Goal: Information Seeking & Learning: Learn about a topic

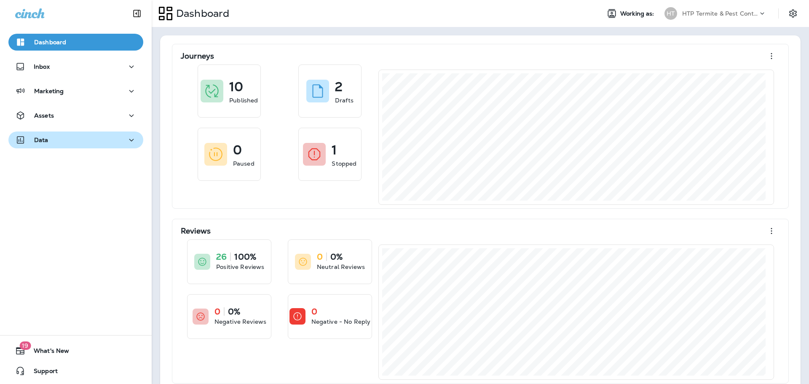
click at [54, 142] on div "Data" at bounding box center [75, 140] width 121 height 11
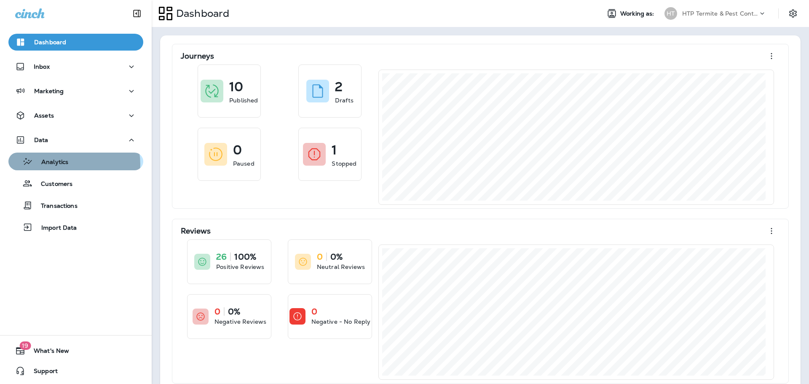
click at [70, 164] on div "Analytics" at bounding box center [76, 161] width 128 height 13
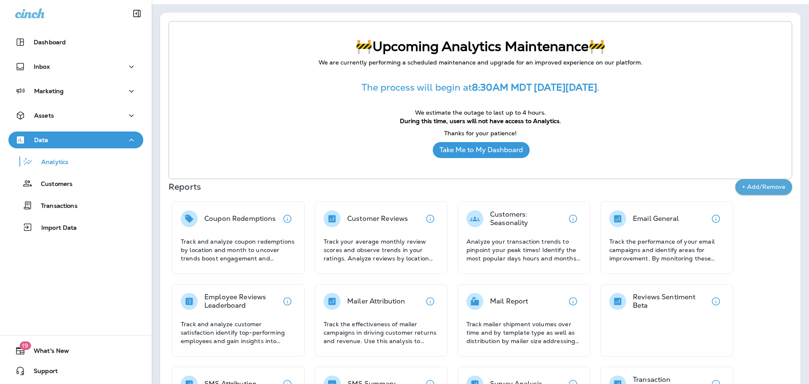
scroll to position [42, 0]
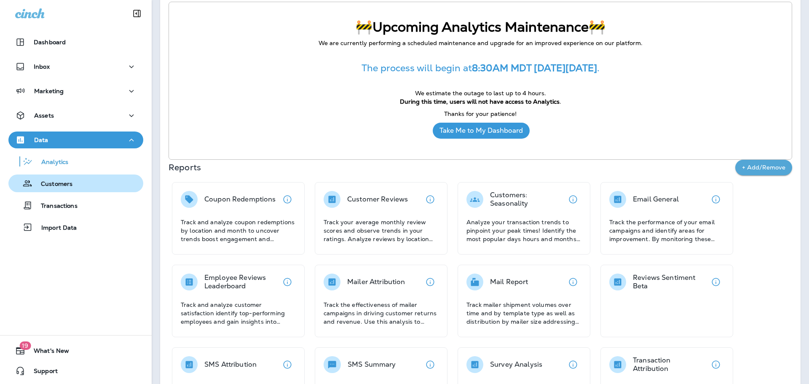
drag, startPoint x: 63, startPoint y: 185, endPoint x: 74, endPoint y: 188, distance: 11.2
click at [63, 185] on p "Customers" at bounding box center [52, 184] width 40 height 8
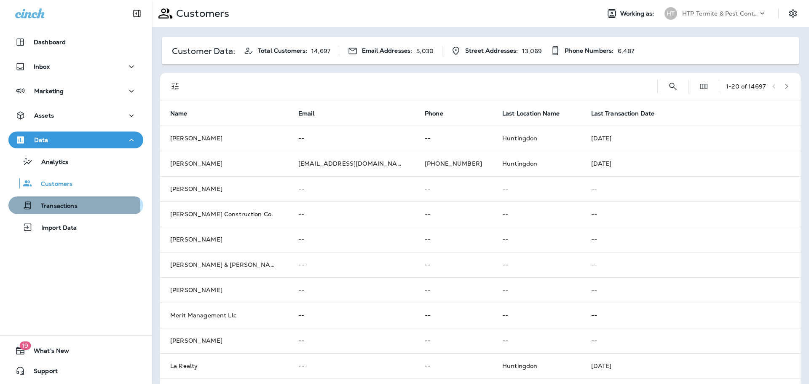
click at [69, 208] on p "Transactions" at bounding box center [54, 206] width 45 height 8
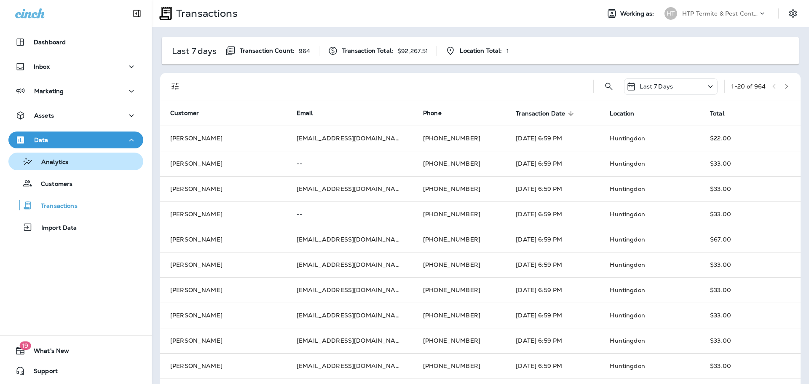
click at [56, 158] on div "Analytics" at bounding box center [40, 161] width 56 height 13
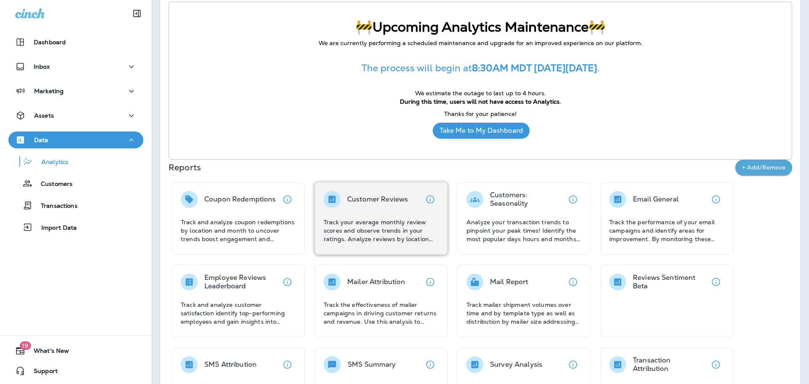
scroll to position [84, 0]
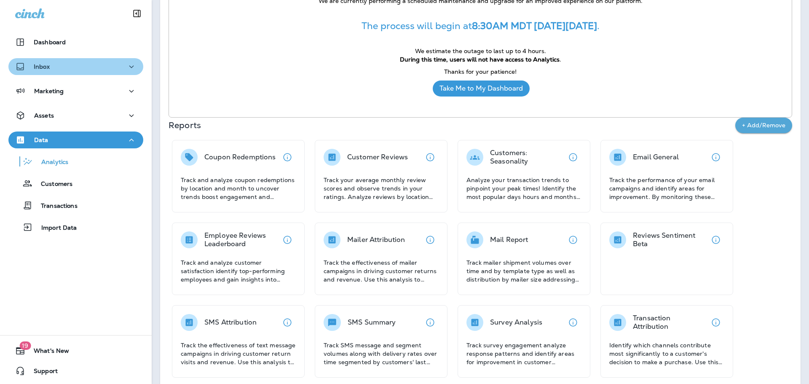
click at [77, 64] on div "Inbox" at bounding box center [75, 67] width 121 height 11
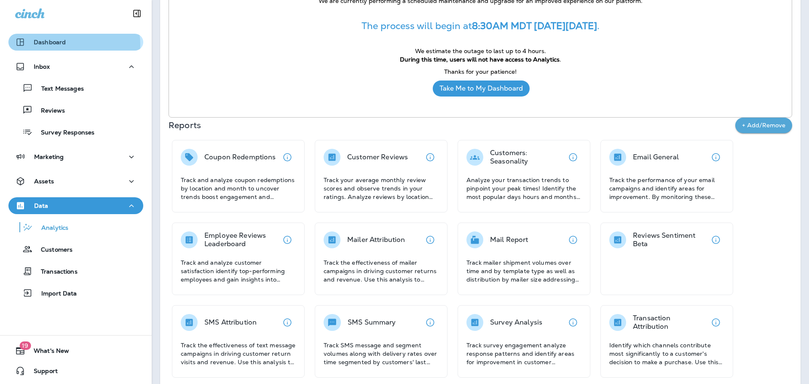
click at [72, 45] on div "Dashboard" at bounding box center [75, 42] width 121 height 10
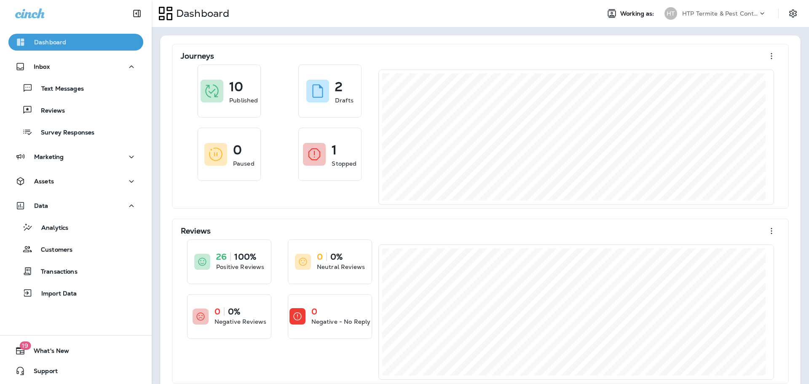
click at [58, 42] on p "Dashboard" at bounding box center [50, 42] width 32 height 7
click at [78, 153] on div "Marketing" at bounding box center [75, 157] width 121 height 11
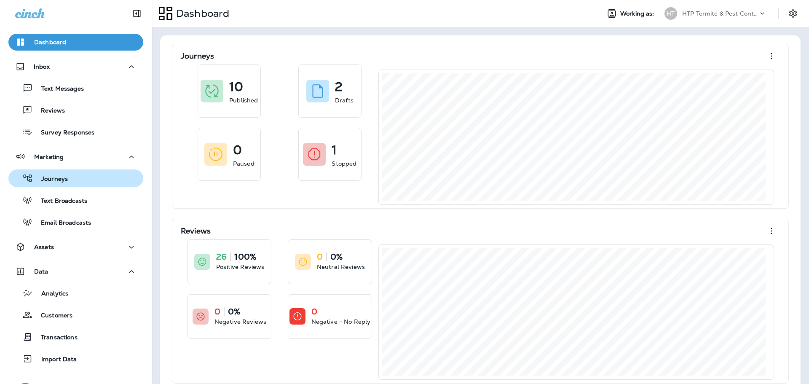
click at [62, 180] on p "Journeys" at bounding box center [50, 179] width 35 height 8
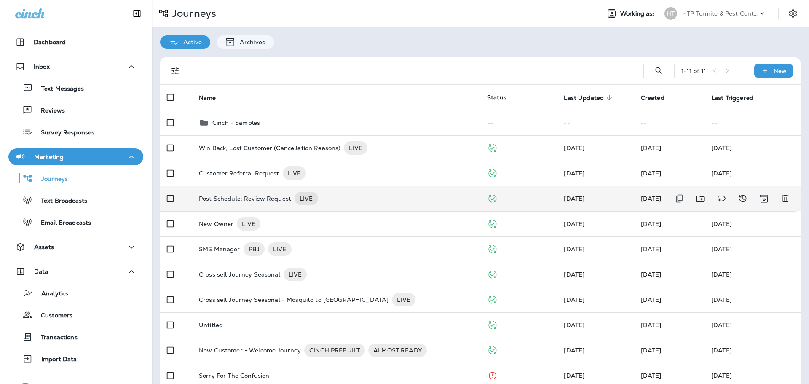
scroll to position [38, 0]
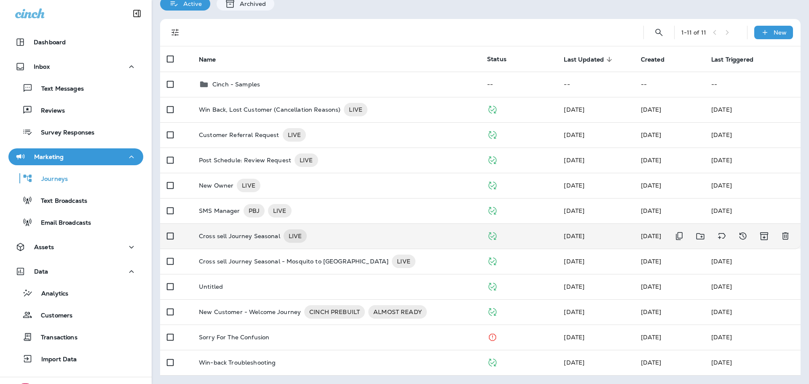
click at [246, 239] on p "Cross sell Journey Seasonal" at bounding box center [239, 235] width 81 height 13
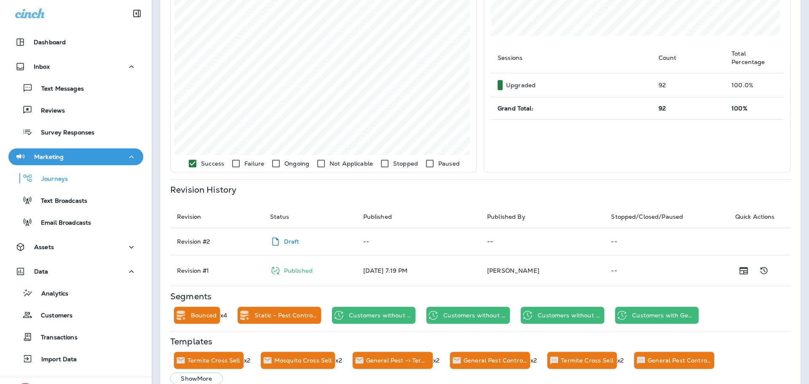
scroll to position [220, 0]
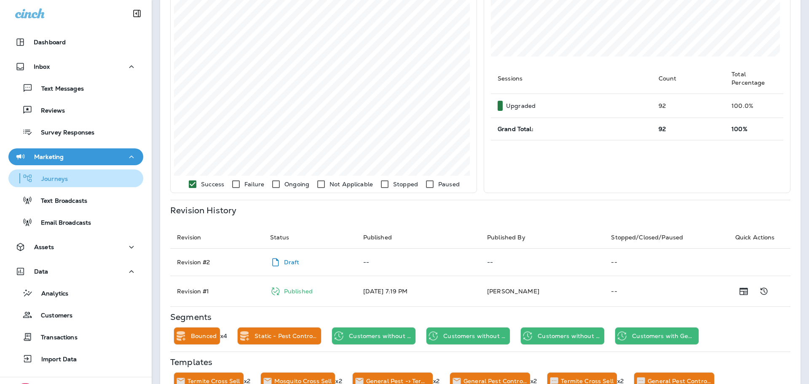
click at [70, 179] on div "Journeys" at bounding box center [76, 178] width 128 height 13
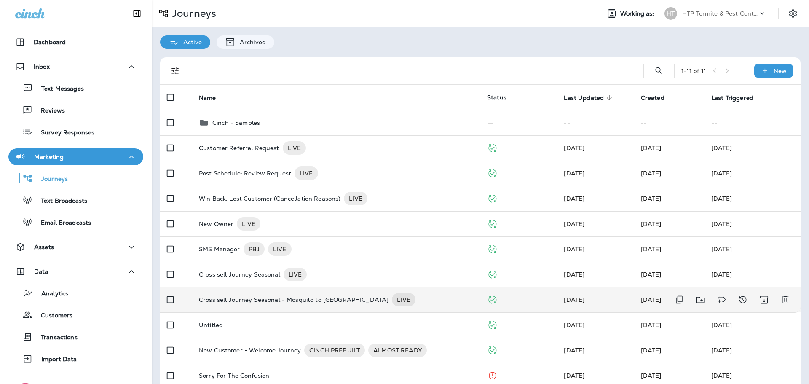
scroll to position [38, 0]
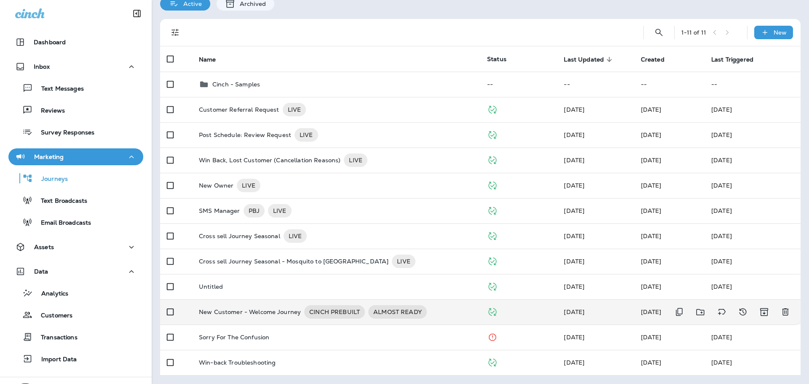
click at [236, 313] on p "New Customer - Welcome Journey" at bounding box center [250, 311] width 102 height 13
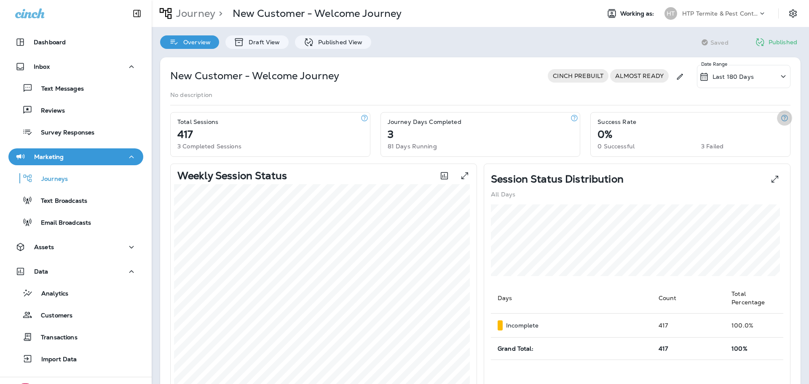
click at [780, 117] on icon "button" at bounding box center [784, 118] width 8 height 8
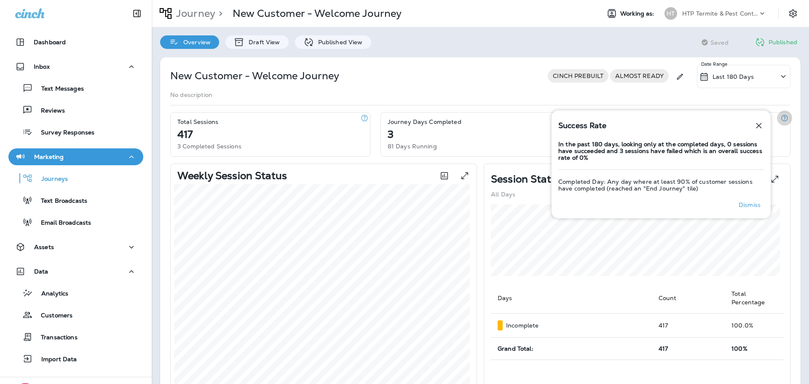
click at [780, 117] on icon "button" at bounding box center [784, 118] width 8 height 8
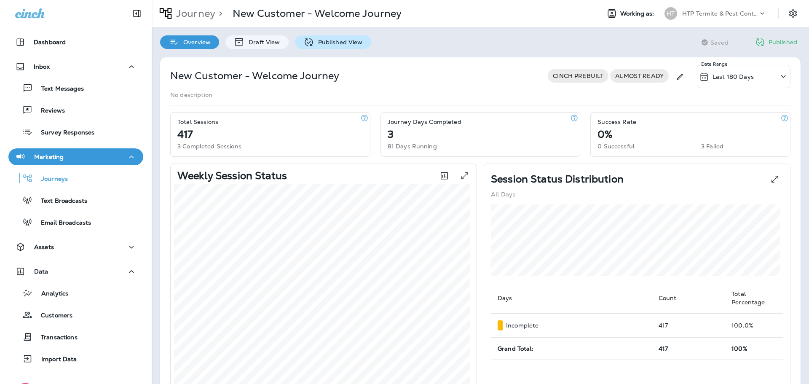
click at [344, 39] on p "Published View" at bounding box center [338, 42] width 49 height 7
